Goal: Go to known website: Access a specific website the user already knows

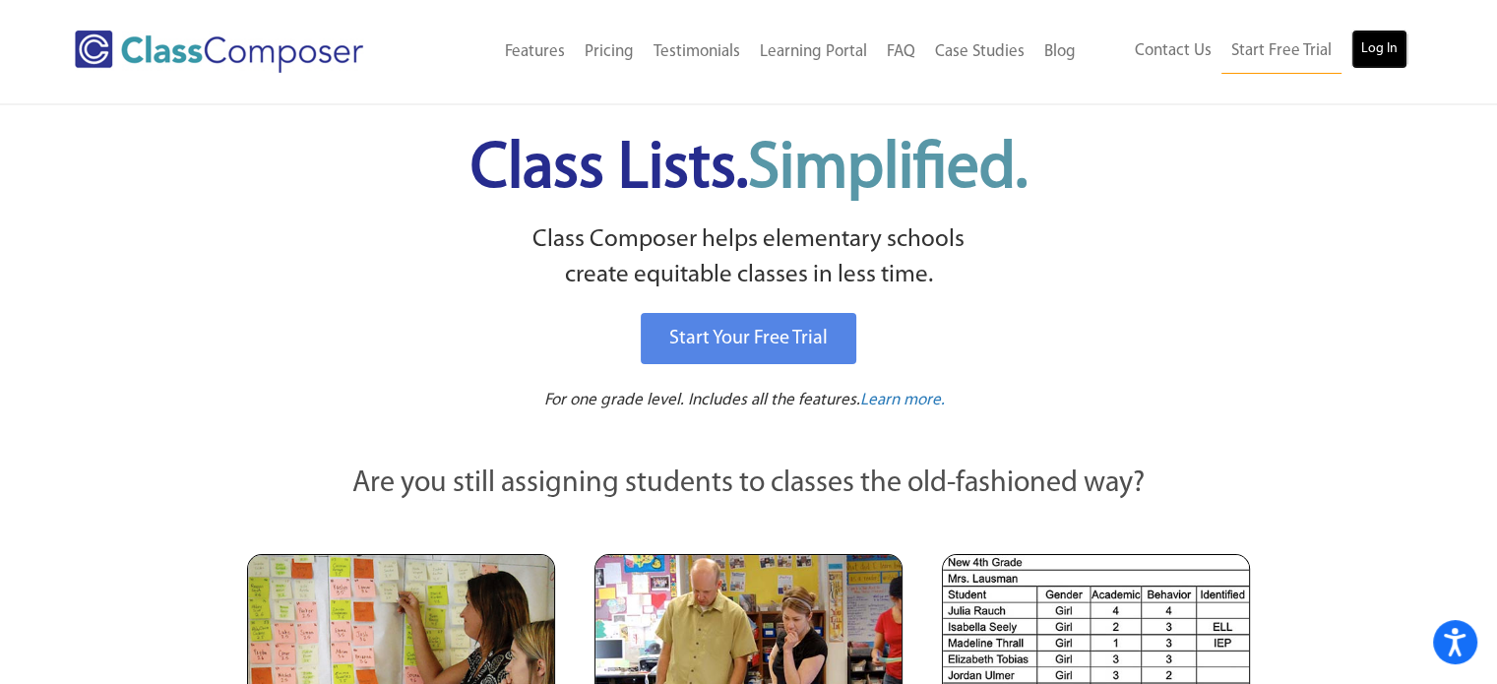
click at [1382, 54] on link "Log In" at bounding box center [1379, 49] width 56 height 39
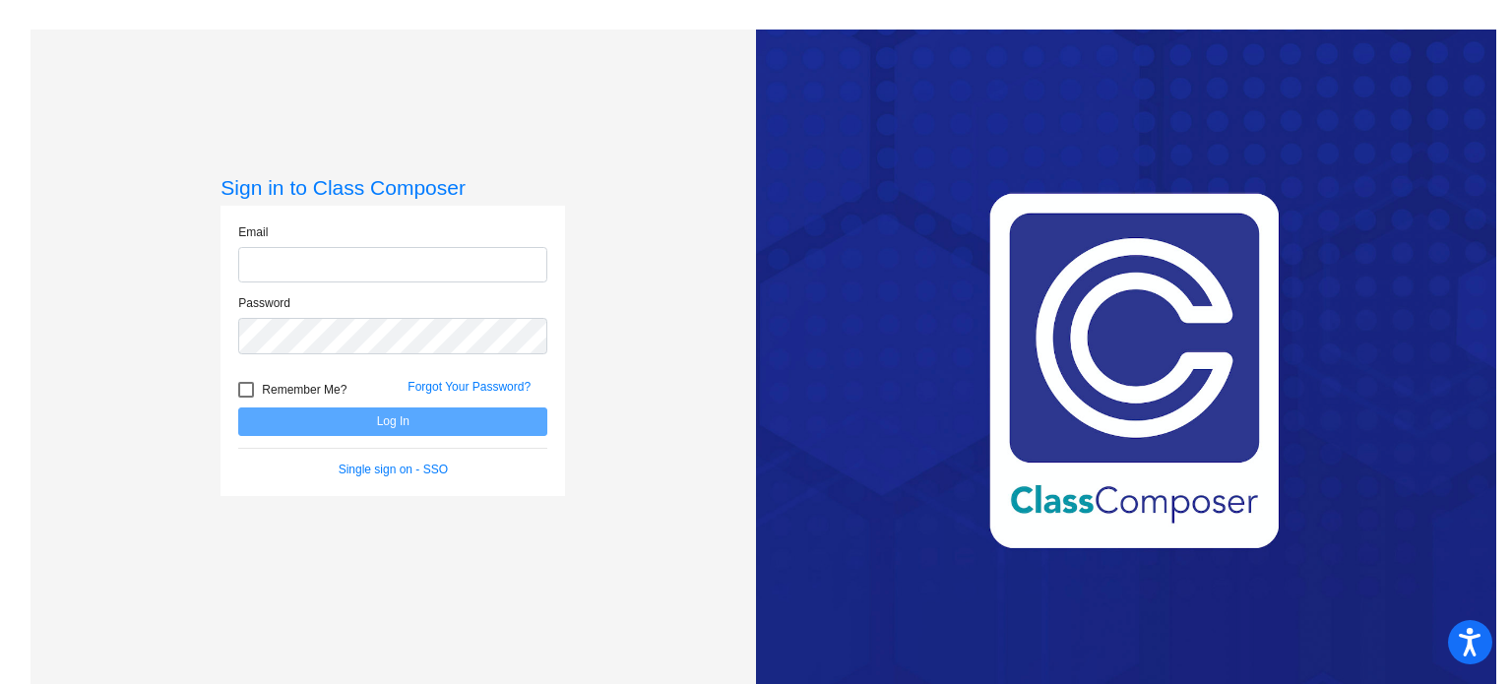
click at [367, 274] on input "email" at bounding box center [392, 265] width 309 height 36
type input "[EMAIL_ADDRESS][DOMAIN_NAME]"
